Goal: Transaction & Acquisition: Purchase product/service

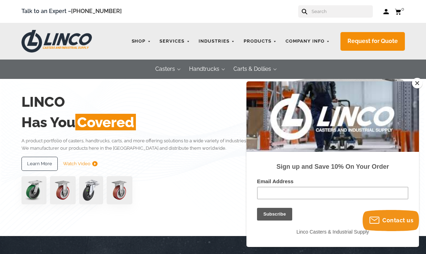
click at [313, 84] on button "Close" at bounding box center [417, 83] width 11 height 11
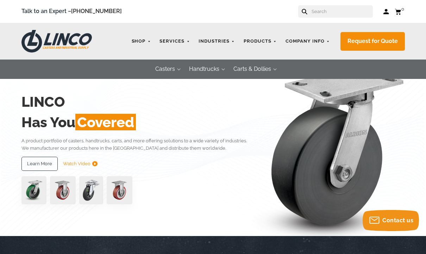
click at [145, 41] on link "Shop" at bounding box center [141, 41] width 26 height 14
click at [153, 44] on link "Shop" at bounding box center [141, 41] width 26 height 14
click at [155, 43] on link "Shop" at bounding box center [141, 41] width 26 height 14
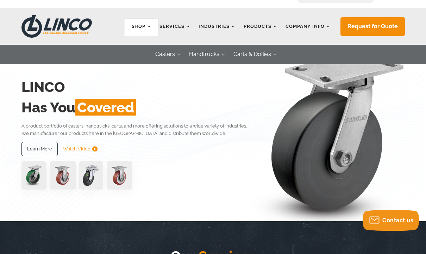
scroll to position [15, 0]
click at [0, 0] on link "Polyurethane Caster Wheels" at bounding box center [0, 0] width 0 height 0
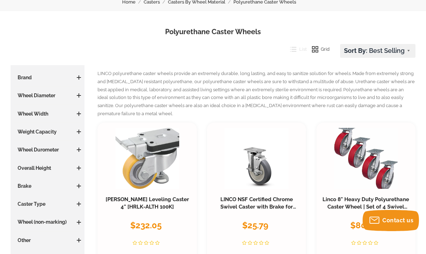
scroll to position [65, 0]
click at [18, 82] on div "Brand Blickle (18) Caster Connection (26) Hamilton (1) LINCO (27)" at bounding box center [47, 80] width 67 height 13
click at [18, 77] on h3 "Brand" at bounding box center [47, 77] width 67 height 7
click at [72, 80] on h3 "Brand" at bounding box center [47, 77] width 67 height 7
click at [70, 78] on h3 "Brand" at bounding box center [47, 77] width 67 height 7
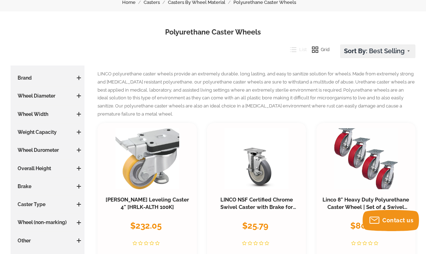
click at [67, 76] on h3 "Brand" at bounding box center [47, 77] width 67 height 7
click at [75, 79] on h3 "Brand" at bounding box center [47, 77] width 67 height 7
click at [77, 78] on h3 "Brand" at bounding box center [47, 77] width 67 height 7
click at [74, 76] on h3 "Brand" at bounding box center [47, 77] width 67 height 7
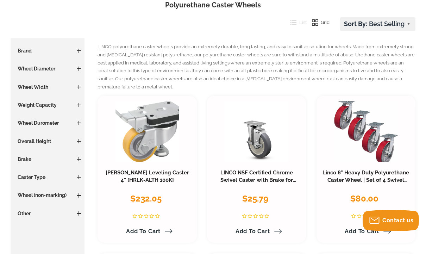
scroll to position [93, 0]
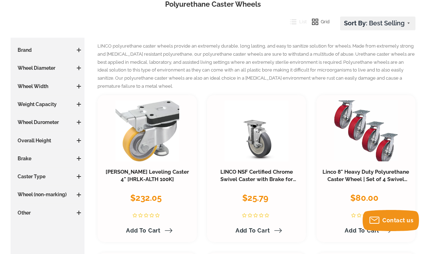
click at [78, 51] on span at bounding box center [79, 50] width 4 height 4
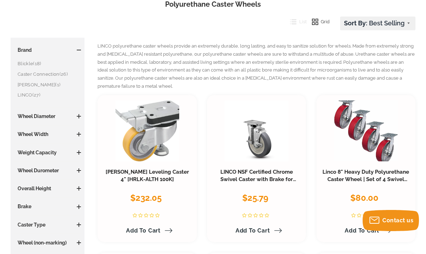
click at [31, 94] on link "LINCO (27)" at bounding box center [49, 95] width 63 height 8
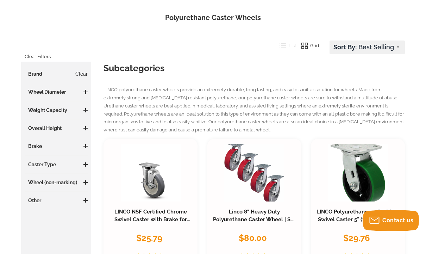
scroll to position [43, 0]
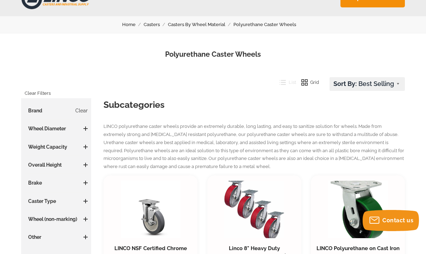
click at [81, 108] on link "Clear" at bounding box center [81, 110] width 12 height 7
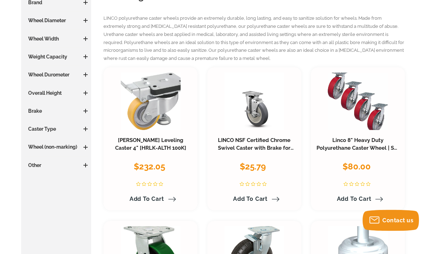
scroll to position [153, 0]
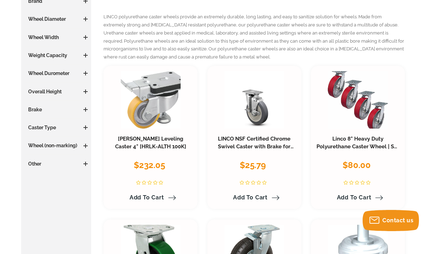
click at [41, 111] on h3 "Brake" at bounding box center [56, 109] width 63 height 7
click at [84, 110] on span at bounding box center [85, 109] width 4 height 4
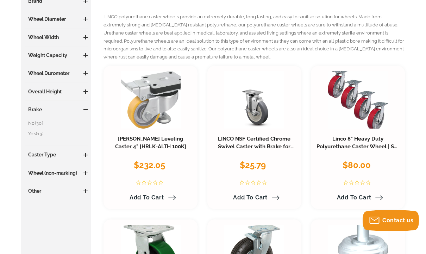
click at [36, 134] on link "Yes (13)" at bounding box center [57, 134] width 59 height 8
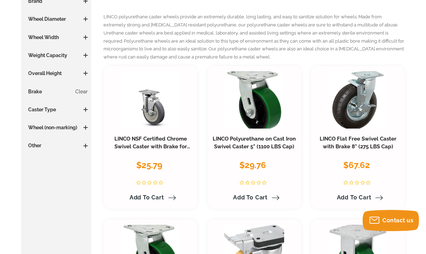
click at [84, 107] on h3 "Caster Type" at bounding box center [56, 109] width 63 height 7
click at [85, 108] on span at bounding box center [85, 109] width 4 height 4
click at [42, 125] on link "Swivel (10)" at bounding box center [57, 123] width 59 height 8
click at [87, 145] on span at bounding box center [85, 145] width 4 height 1
click at [86, 144] on span at bounding box center [85, 146] width 1 height 4
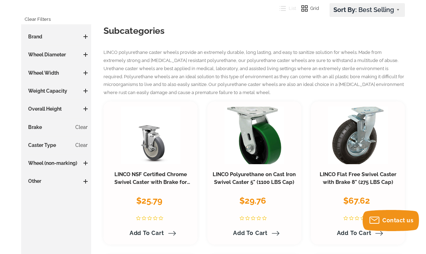
scroll to position [116, 0]
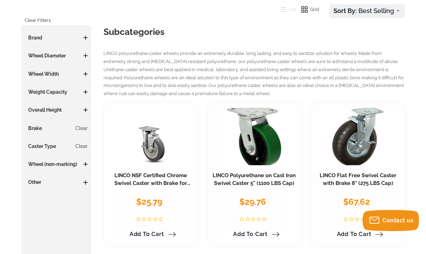
click at [84, 37] on span at bounding box center [85, 38] width 4 height 4
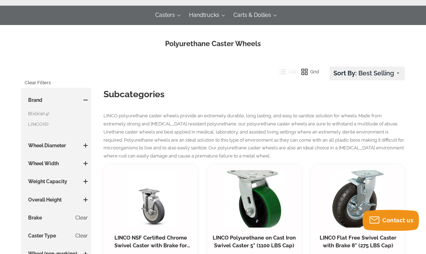
scroll to position [54, 0]
click at [0, 0] on link "Stem Mount Casters" at bounding box center [0, 0] width 0 height 0
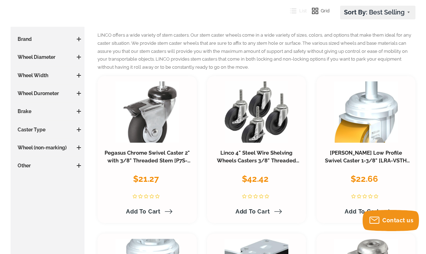
scroll to position [104, 0]
click at [22, 165] on h3 "Other" at bounding box center [47, 165] width 67 height 7
click at [23, 165] on h3 "Other" at bounding box center [47, 165] width 67 height 7
click at [23, 161] on div "Price $0 0 $1500 1500 Update Brand Blickle (17) LINCO (4) PEGASUS (10) Wheel Di…" at bounding box center [47, 102] width 67 height 133
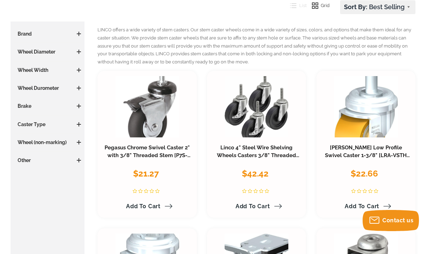
scroll to position [112, 0]
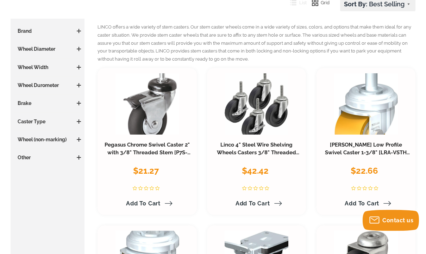
click at [76, 138] on h3 "Wheel (non-marking)" at bounding box center [47, 139] width 67 height 7
click at [73, 140] on h3 "Wheel (non-marking)" at bounding box center [47, 139] width 67 height 7
click at [71, 140] on h3 "Wheel (non-marking)" at bounding box center [47, 139] width 67 height 7
click at [78, 142] on h3 "Wheel (non-marking)" at bounding box center [47, 139] width 67 height 7
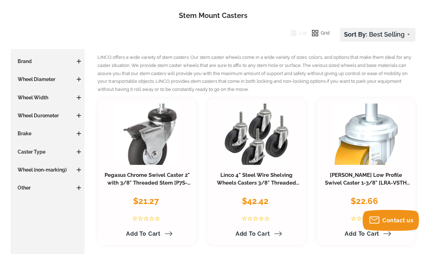
scroll to position [82, 0]
click at [61, 171] on h3 "Wheel (non-marking)" at bounding box center [47, 169] width 67 height 7
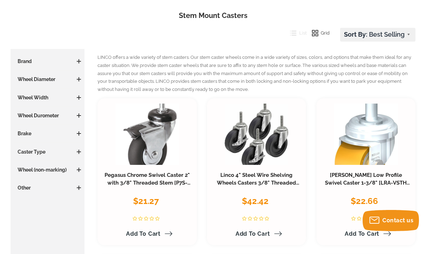
click at [81, 157] on div "Caster Type Swivel (28)" at bounding box center [47, 154] width 67 height 13
click at [81, 159] on div "Caster Type Swivel (28)" at bounding box center [47, 154] width 67 height 13
click at [79, 155] on div "Caster Type Swivel (28)" at bounding box center [47, 154] width 67 height 13
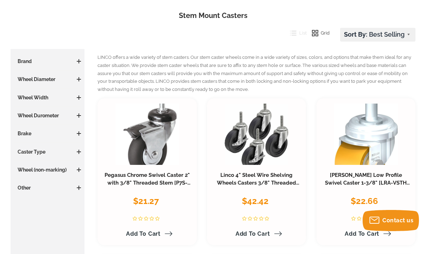
click at [80, 172] on h3 "Wheel (non-marking)" at bounding box center [47, 169] width 67 height 7
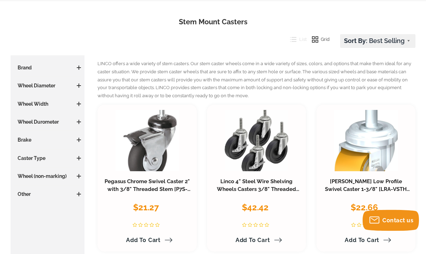
scroll to position [76, 0]
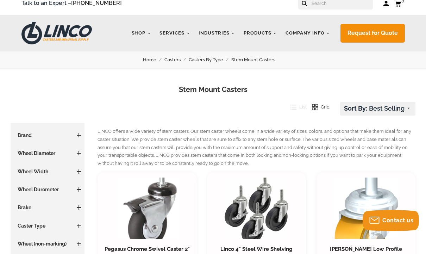
scroll to position [0, 0]
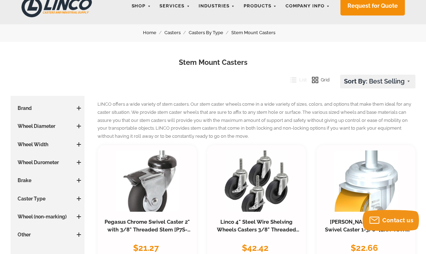
scroll to position [36, 0]
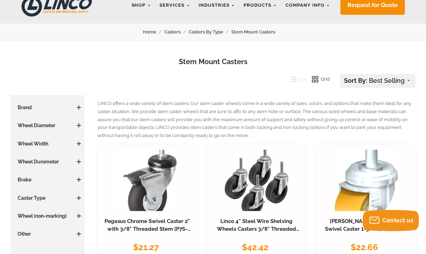
click at [80, 180] on span at bounding box center [79, 179] width 4 height 1
click at [33, 206] on span "(15)" at bounding box center [28, 203] width 7 height 5
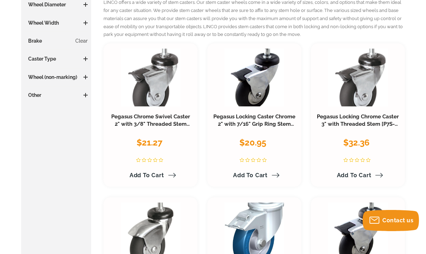
scroll to position [167, 0]
click at [357, 118] on link "Pegasus Locking Chrome Caster 3" with Threaded Stem [P7S-SRP030K-ST3-TB]" at bounding box center [358, 125] width 82 height 22
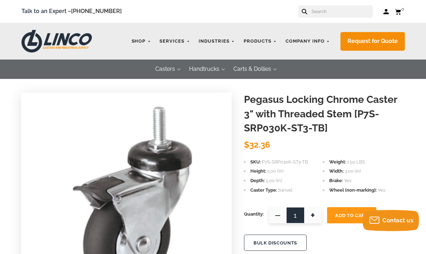
click at [150, 42] on link "Shop" at bounding box center [141, 41] width 26 height 14
click at [144, 40] on link "Shop" at bounding box center [141, 41] width 26 height 14
click at [146, 40] on link "Shop" at bounding box center [141, 41] width 26 height 14
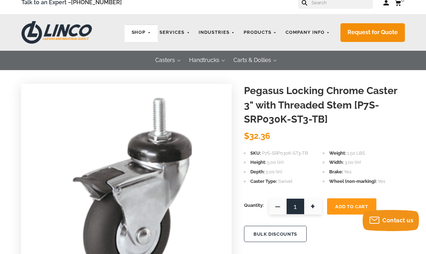
scroll to position [8, 0]
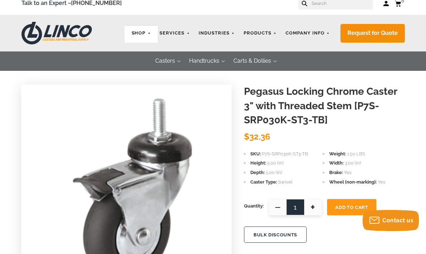
click at [154, 36] on link "Shop" at bounding box center [141, 33] width 26 height 14
click at [147, 34] on link "Shop" at bounding box center [141, 33] width 26 height 14
click at [146, 37] on link "Shop" at bounding box center [141, 33] width 26 height 14
click at [378, 179] on span "Yes" at bounding box center [381, 181] width 7 height 5
click at [0, 0] on link "Stem Mount Casters" at bounding box center [0, 0] width 0 height 0
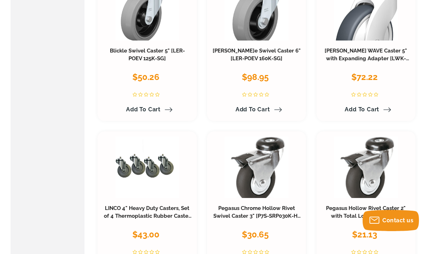
scroll to position [1465, 0]
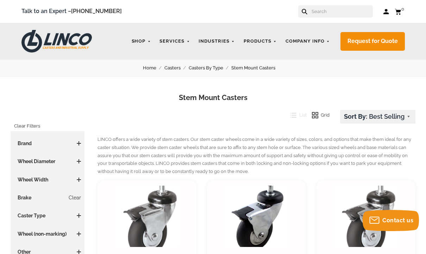
click at [171, 72] on link "Casters" at bounding box center [176, 68] width 24 height 8
